Goal: Information Seeking & Learning: Learn about a topic

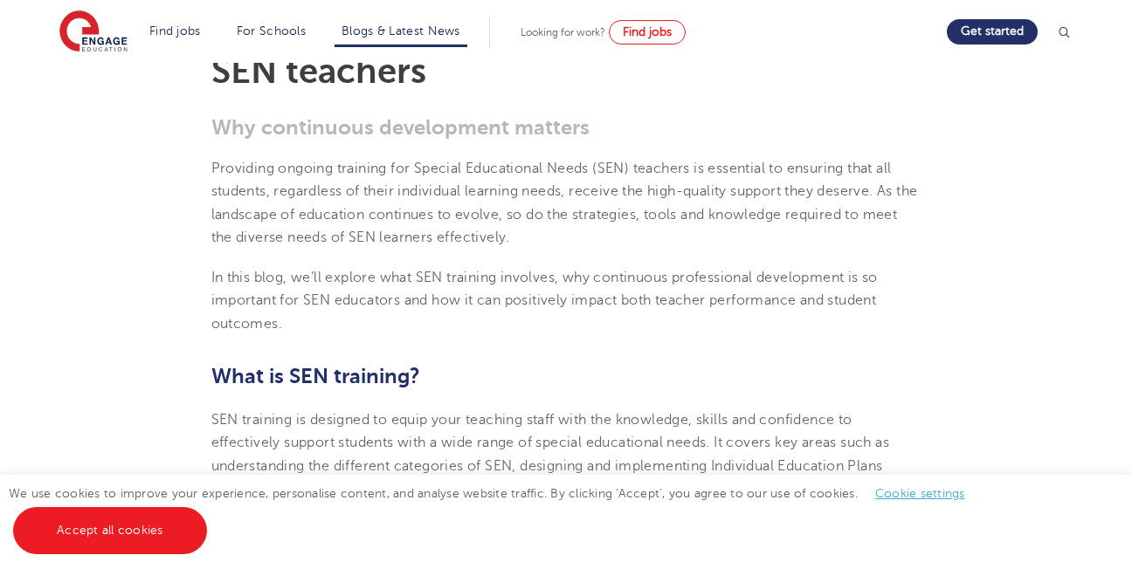
scroll to position [524, 0]
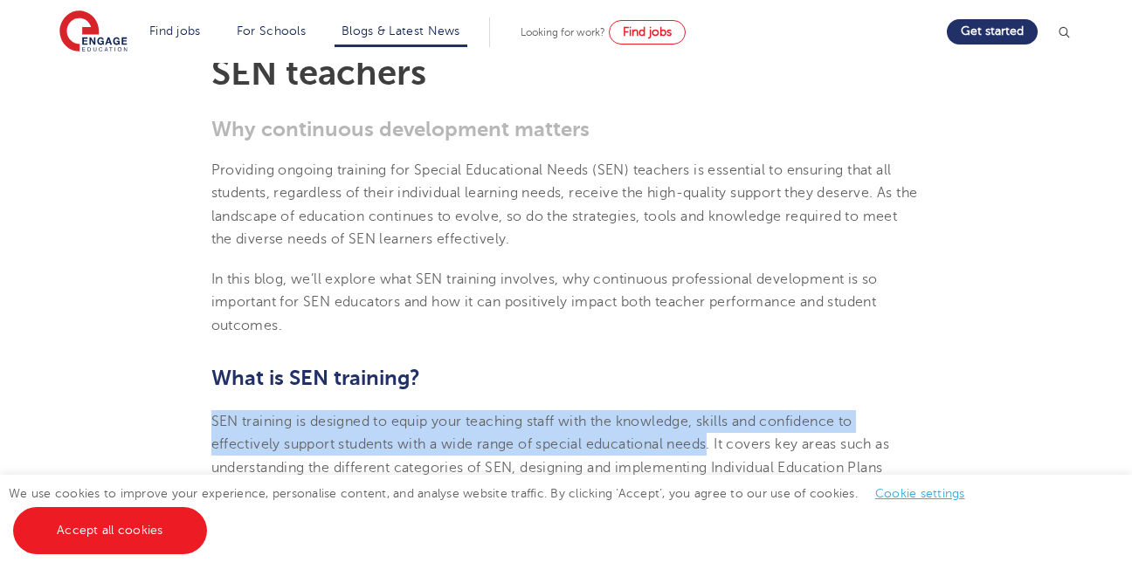
drag, startPoint x: 213, startPoint y: 418, endPoint x: 713, endPoint y: 444, distance: 500.2
click at [713, 444] on span "SEN training is designed to equip your teaching staff with the knowledge, skill…" at bounding box center [550, 456] width 679 height 85
copy span "SEN training is designed to equip your teaching staff with the knowledge, skill…"
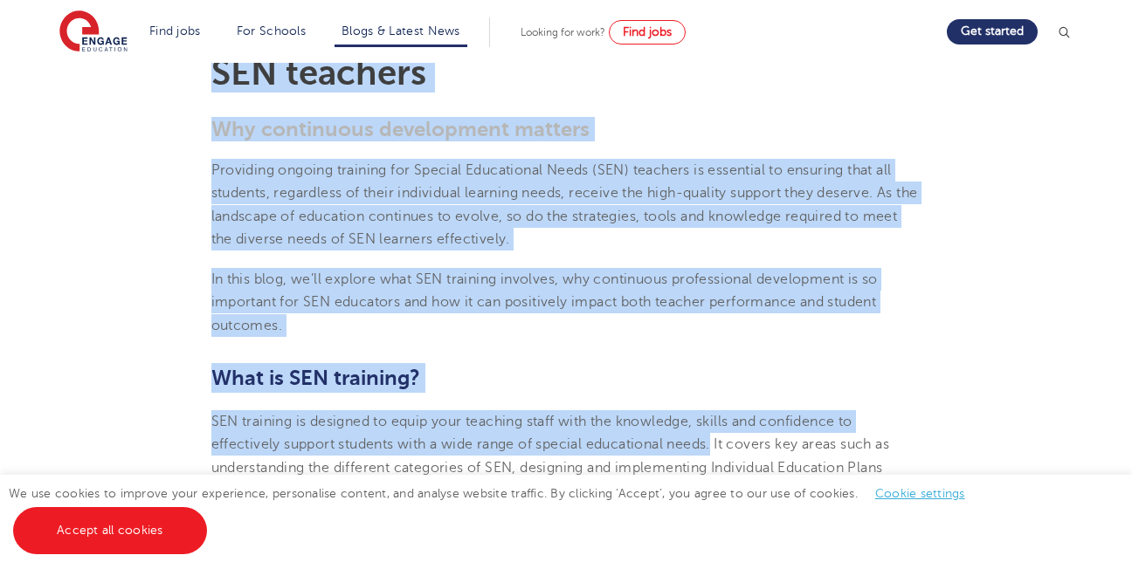
drag, startPoint x: 206, startPoint y: 68, endPoint x: 719, endPoint y: 433, distance: 629.4
copy section "SEN teachers Why continuous development matters Providing ongoing training for …"
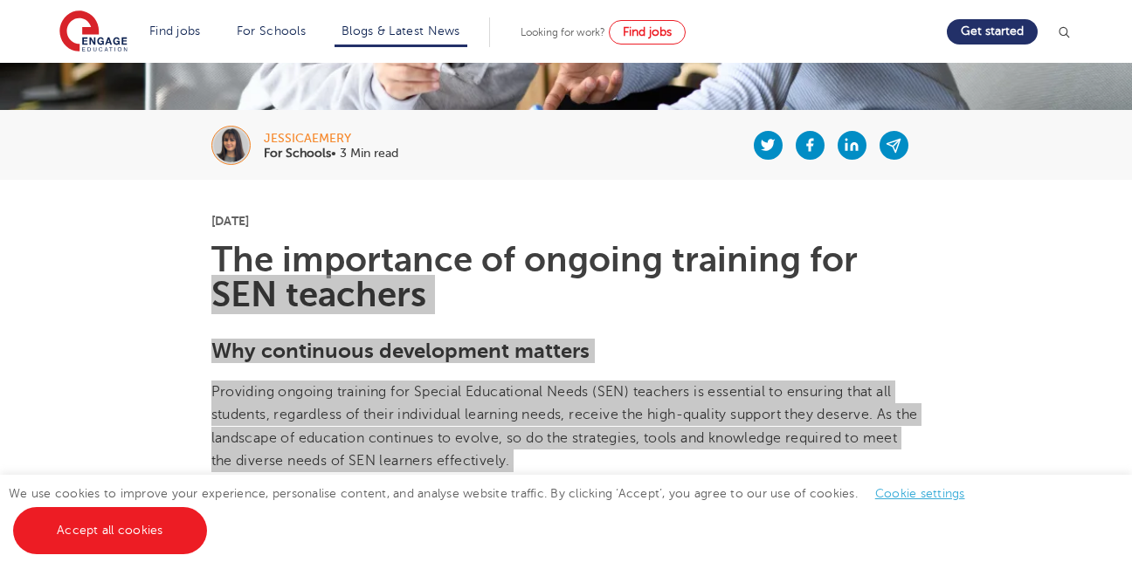
scroll to position [87, 0]
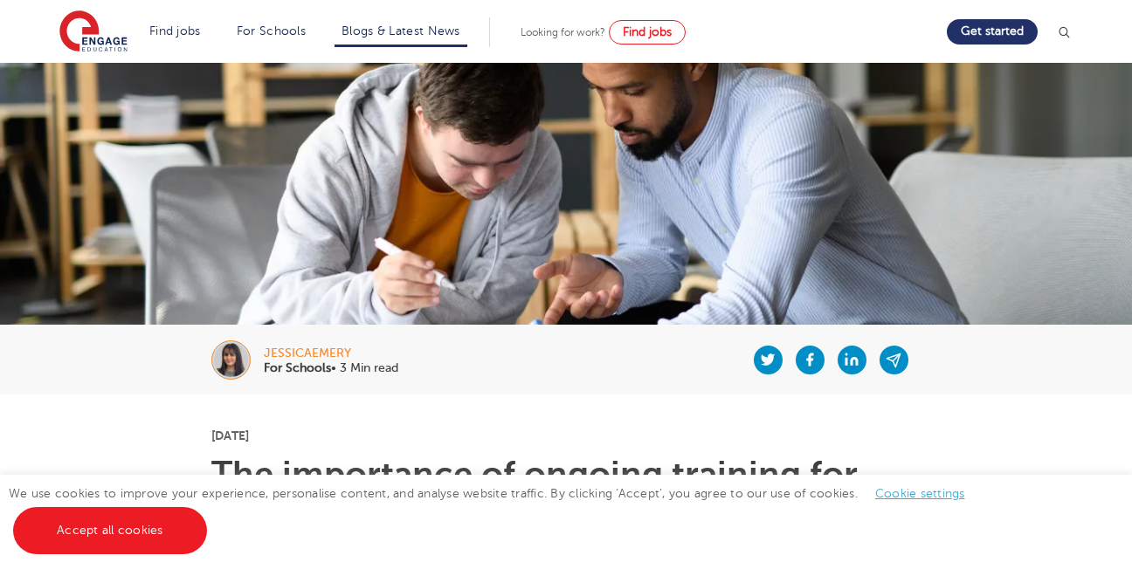
click at [464, 432] on p "[DATE]" at bounding box center [566, 436] width 710 height 12
drag, startPoint x: 267, startPoint y: 349, endPoint x: 343, endPoint y: 359, distance: 76.6
click at [343, 359] on div "jessicaemery" at bounding box center [331, 354] width 135 height 12
drag, startPoint x: 343, startPoint y: 359, endPoint x: 327, endPoint y: 441, distance: 83.8
click at [327, 441] on p "[DATE]" at bounding box center [566, 436] width 710 height 12
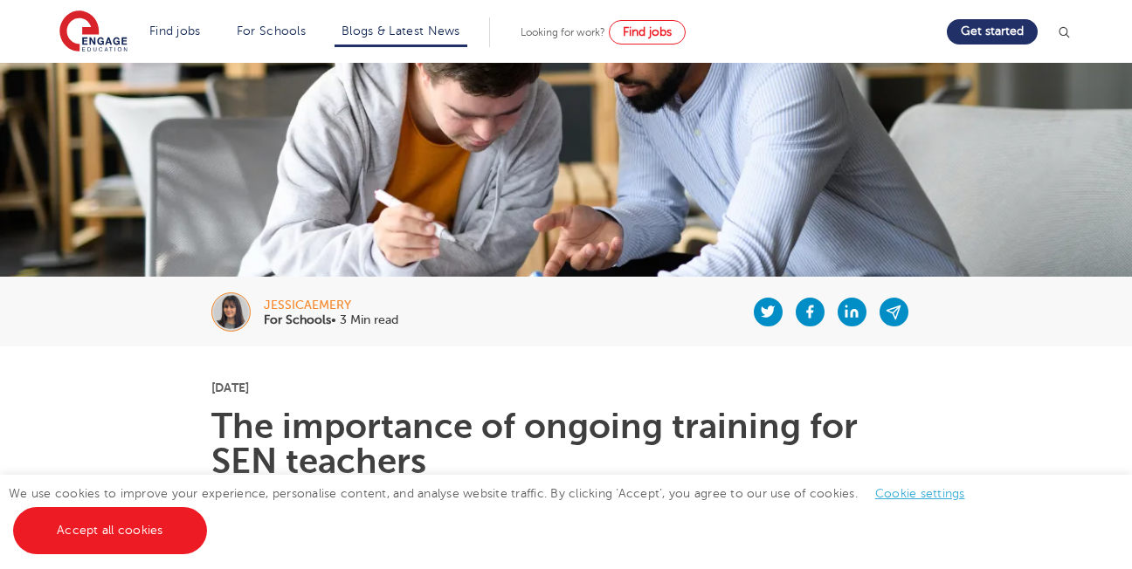
scroll to position [175, 0]
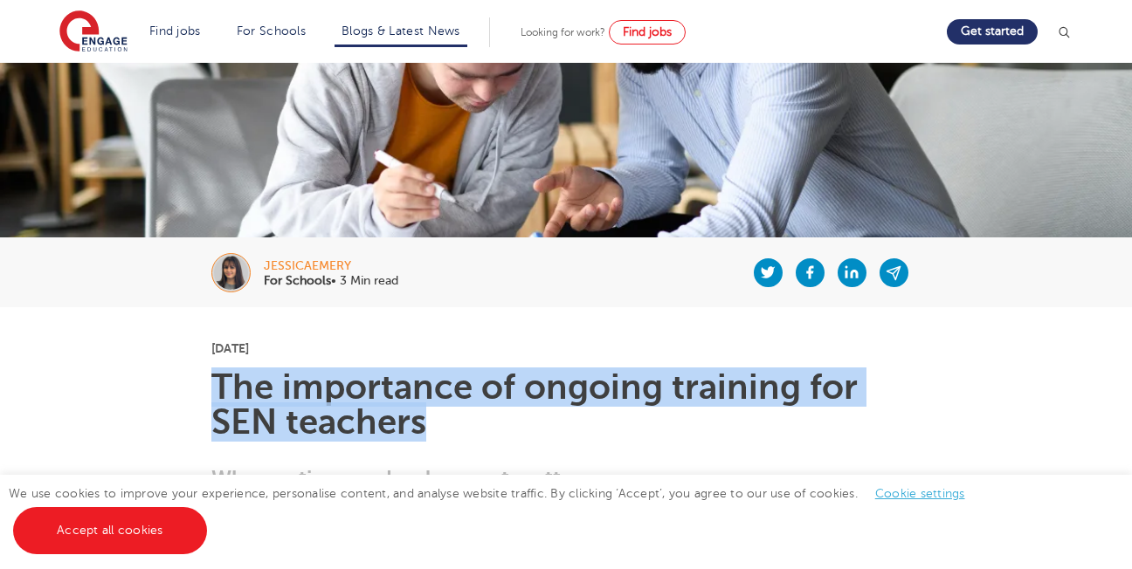
drag, startPoint x: 217, startPoint y: 381, endPoint x: 432, endPoint y: 426, distance: 220.5
click at [432, 426] on h1 "The importance of ongoing training for SEN teachers" at bounding box center [566, 405] width 710 height 70
drag, startPoint x: 432, startPoint y: 426, endPoint x: 377, endPoint y: 413, distance: 56.6
copy h1 "The importance of ongoing training for SEN teachers"
